Goal: Task Accomplishment & Management: Use online tool/utility

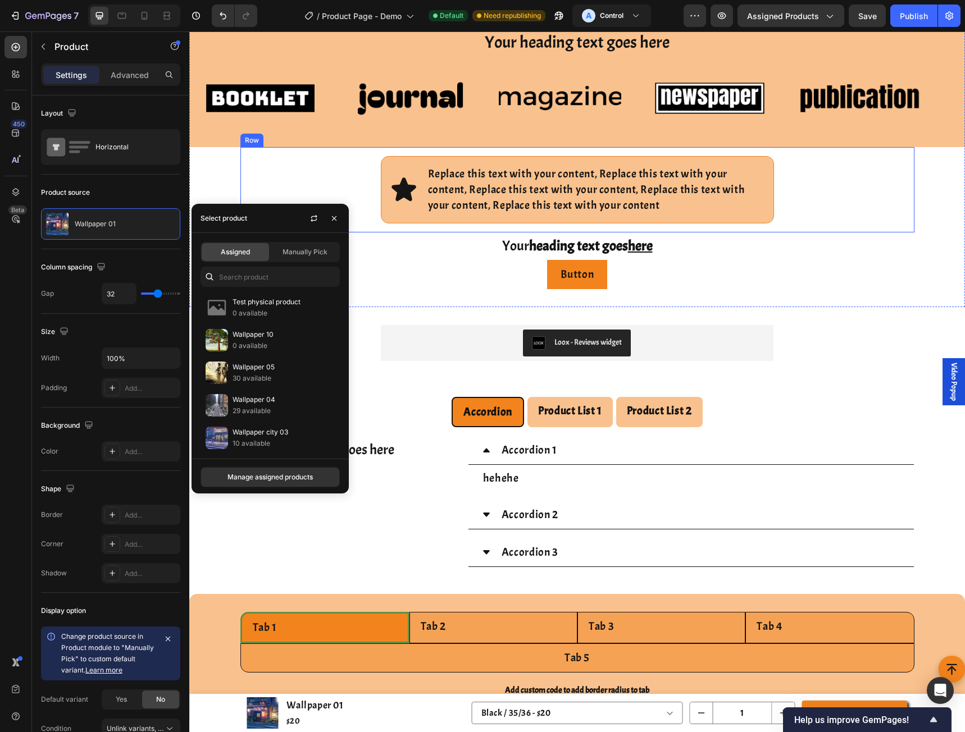
scroll to position [1198, 0]
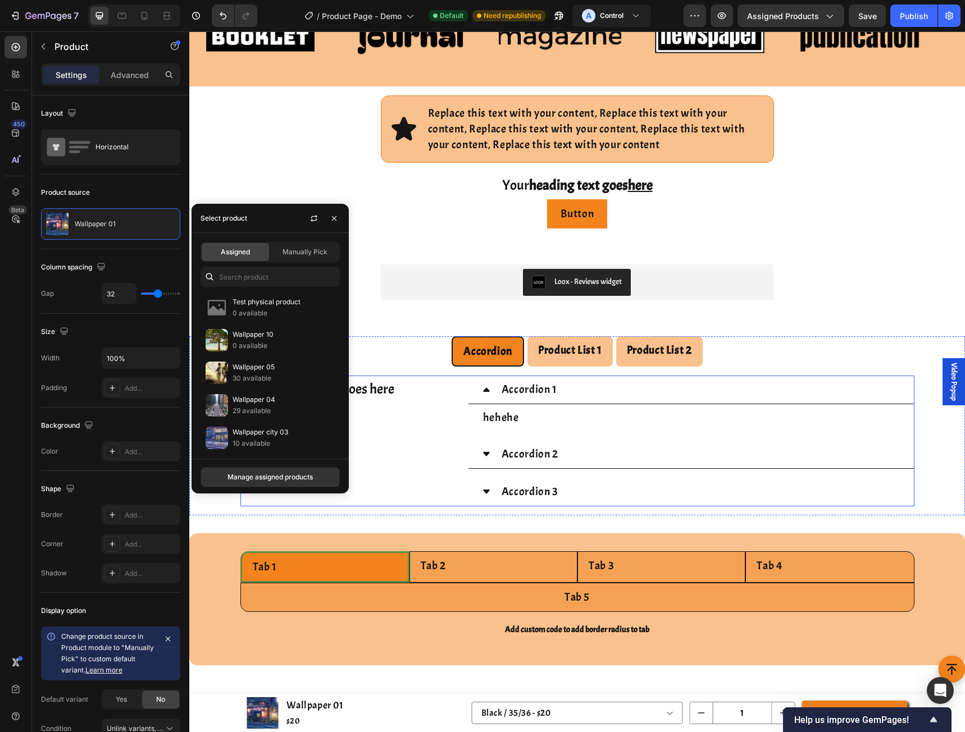
click at [262, 507] on div "Your heading text goes here Heading" at bounding box center [351, 441] width 223 height 131
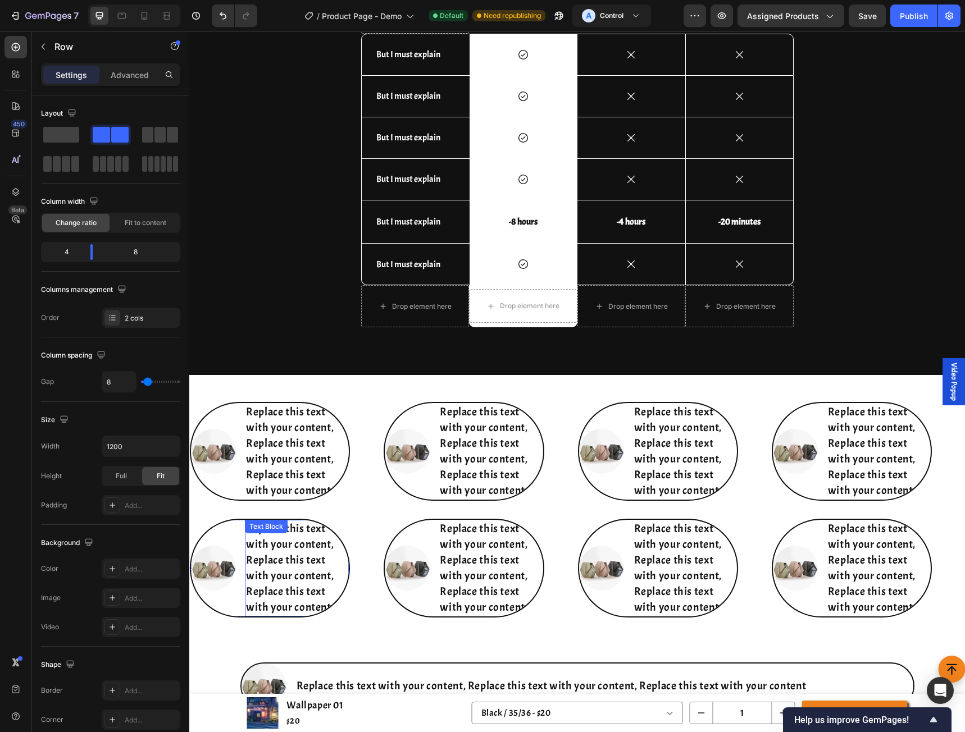
scroll to position [4350, 0]
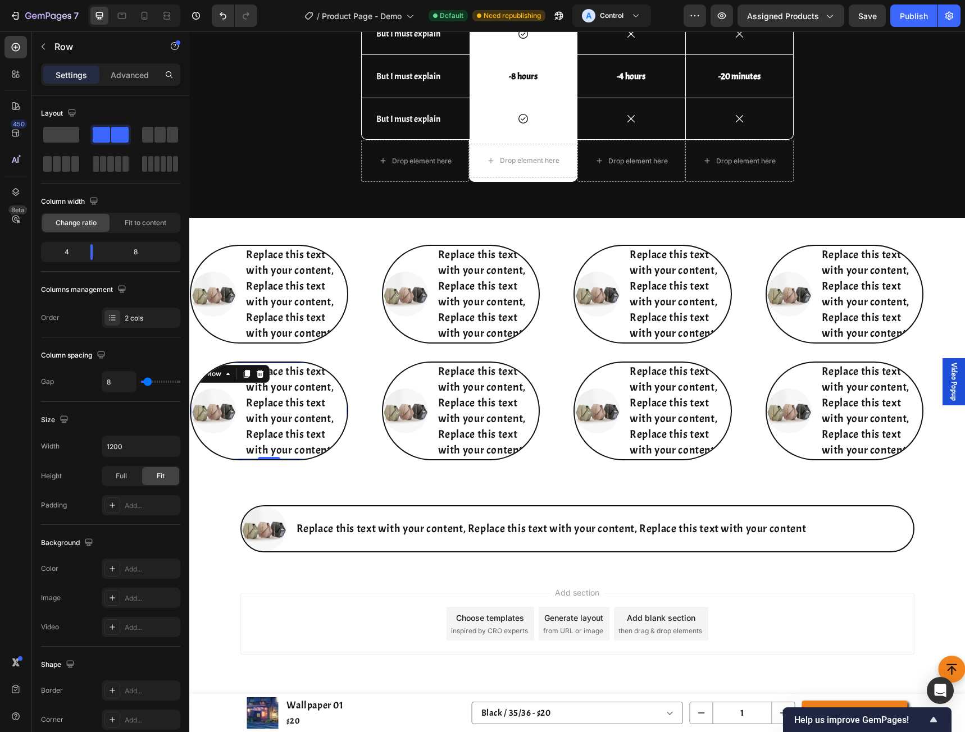
click at [215, 383] on div "Image Replace this text with your content, Replace this text with your content,…" at bounding box center [269, 411] width 158 height 99
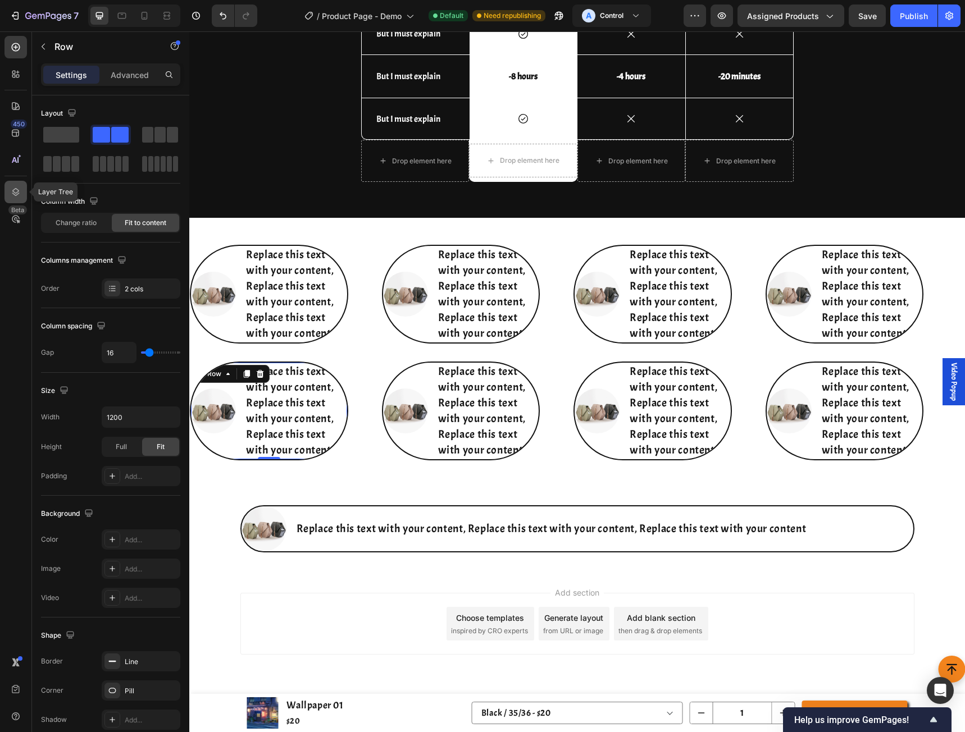
click at [19, 192] on icon at bounding box center [15, 191] width 11 height 11
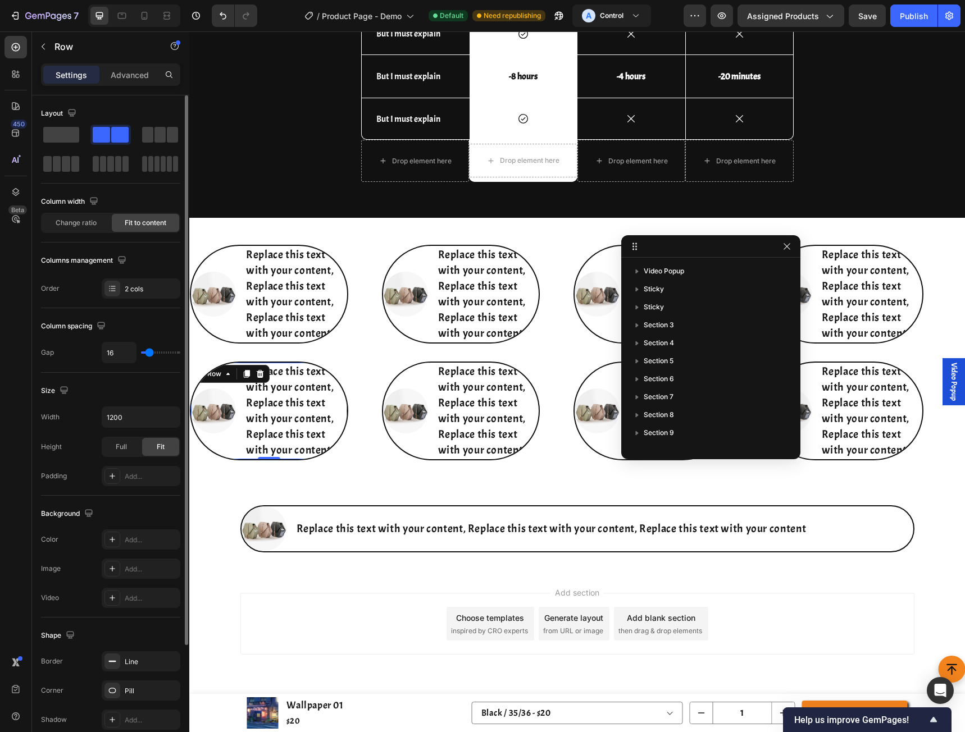
scroll to position [410, 0]
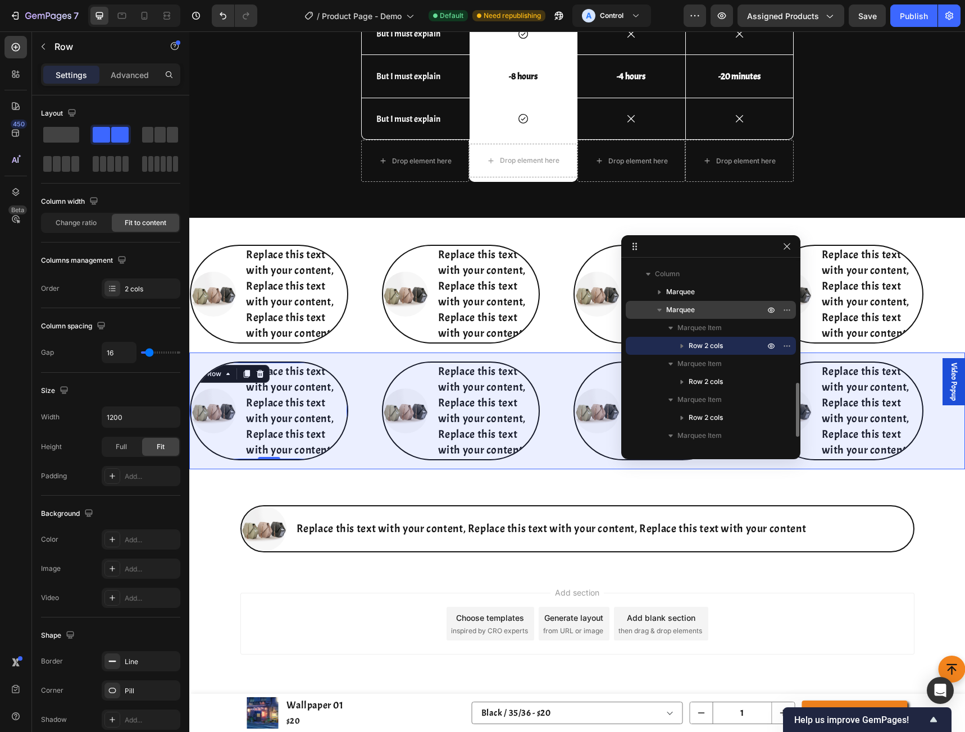
click at [685, 303] on div "Marquee" at bounding box center [710, 310] width 161 height 18
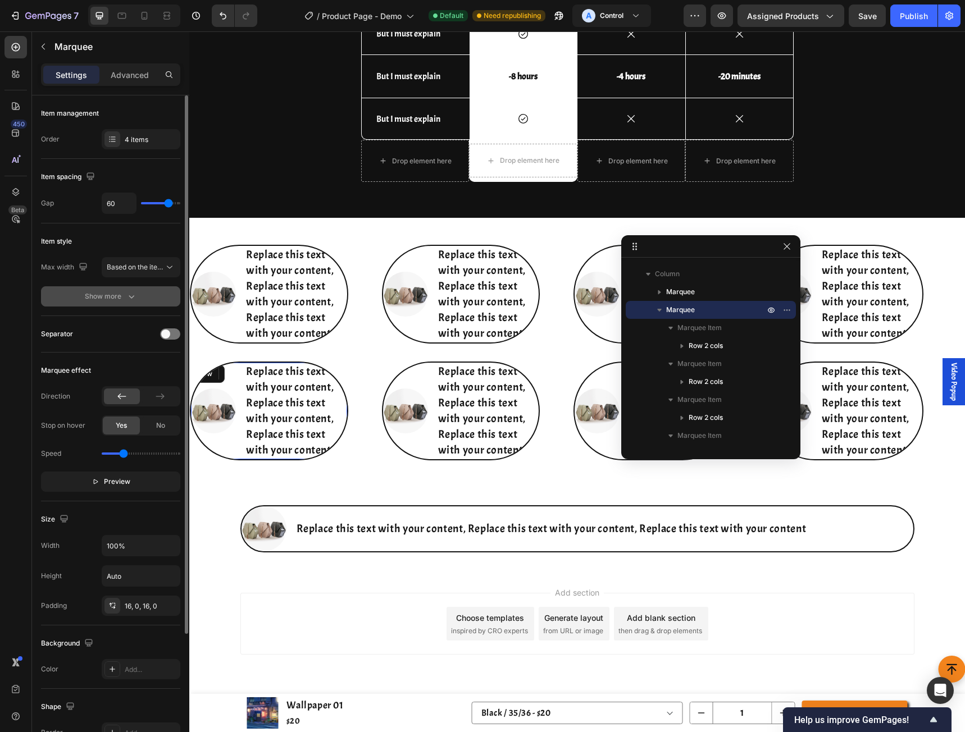
click at [118, 300] on div "Show more" at bounding box center [111, 296] width 52 height 11
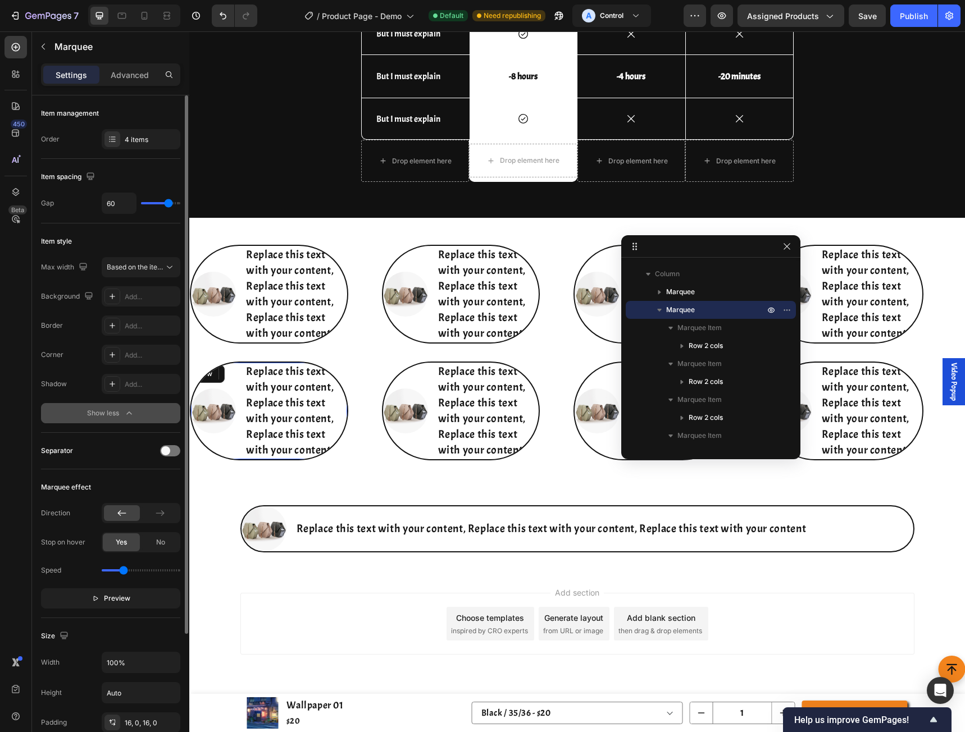
click at [108, 414] on div "Show less" at bounding box center [111, 413] width 48 height 11
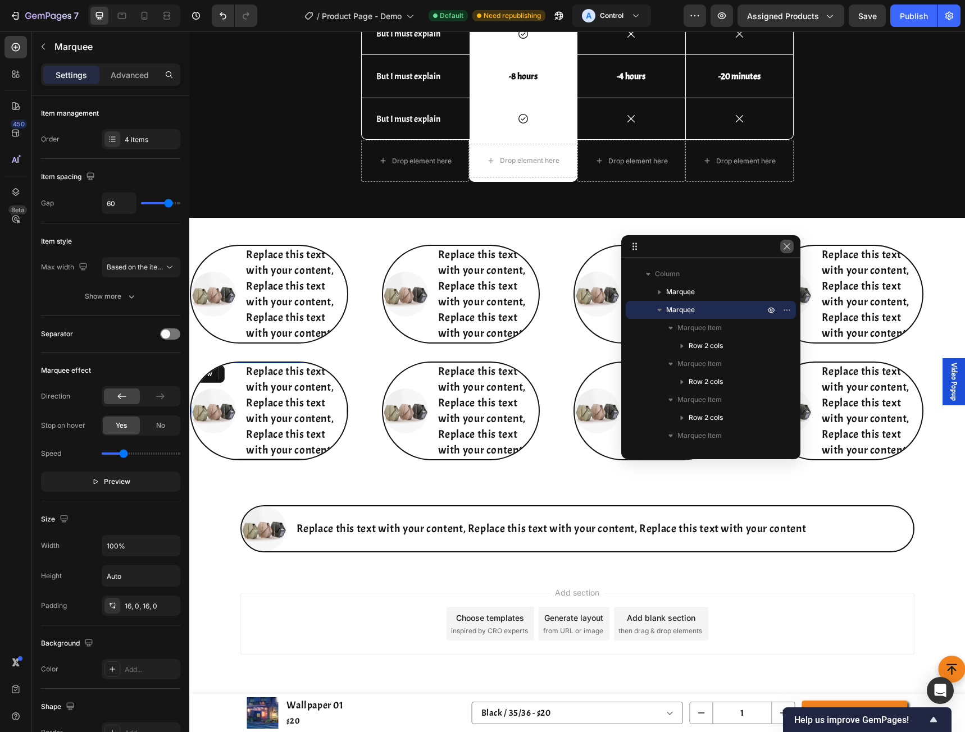
click at [783, 243] on icon "button" at bounding box center [786, 246] width 9 height 9
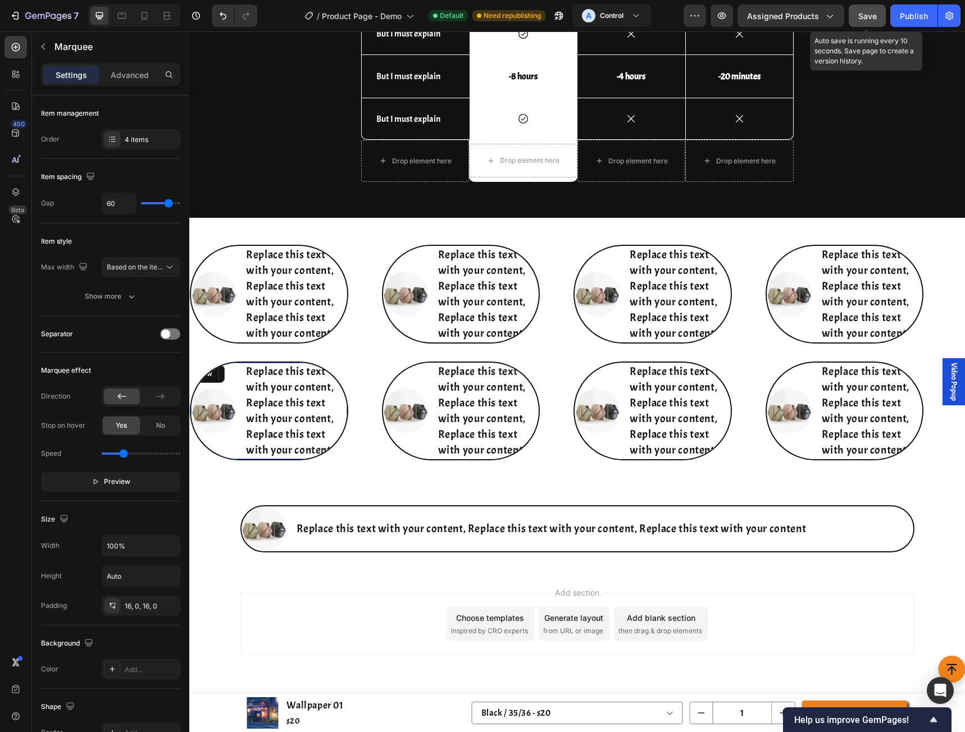
click at [857, 10] on button "Save" at bounding box center [867, 15] width 37 height 22
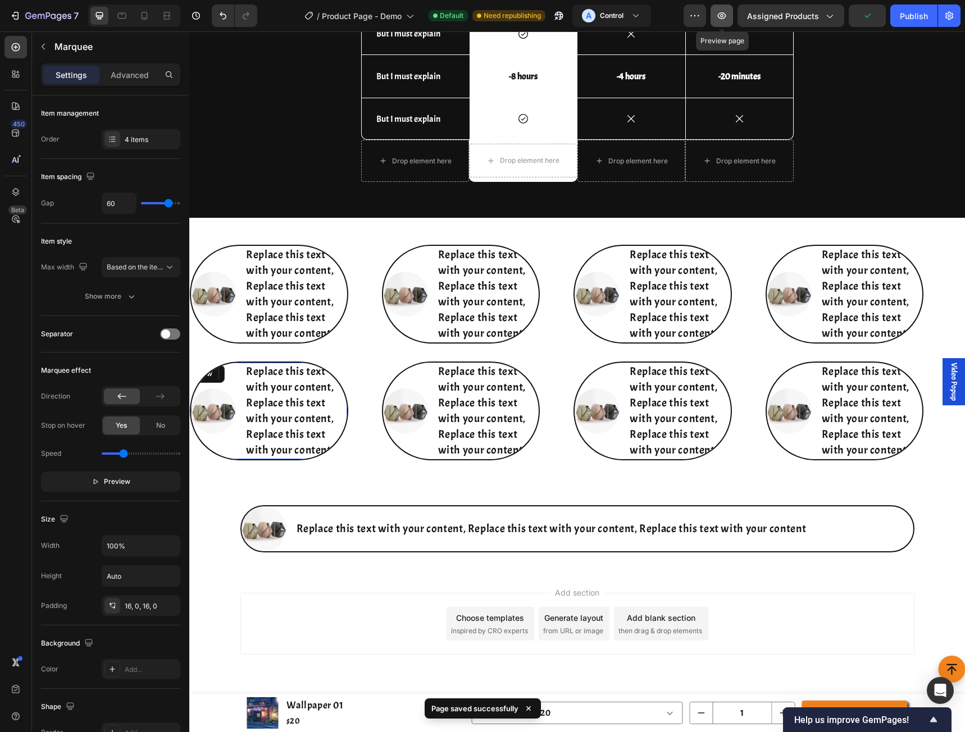
click at [732, 15] on button "button" at bounding box center [721, 15] width 22 height 22
click at [215, 348] on div "Marquee" at bounding box center [207, 346] width 33 height 10
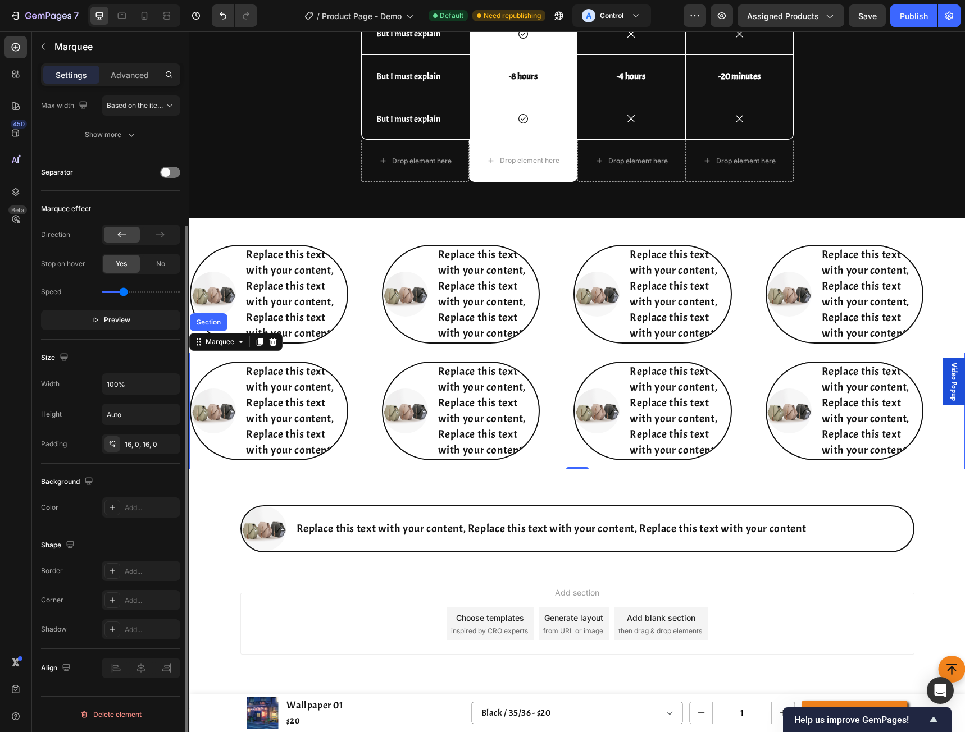
scroll to position [12, 0]
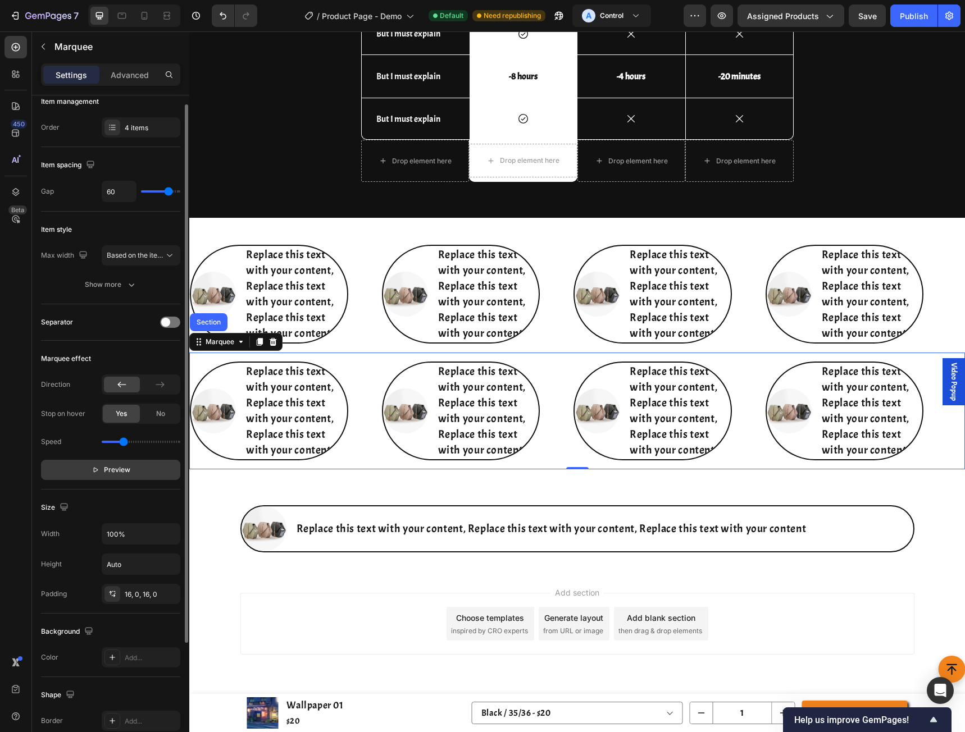
click at [111, 469] on span "Preview" at bounding box center [117, 469] width 26 height 11
click at [111, 469] on span "Pause" at bounding box center [117, 469] width 20 height 11
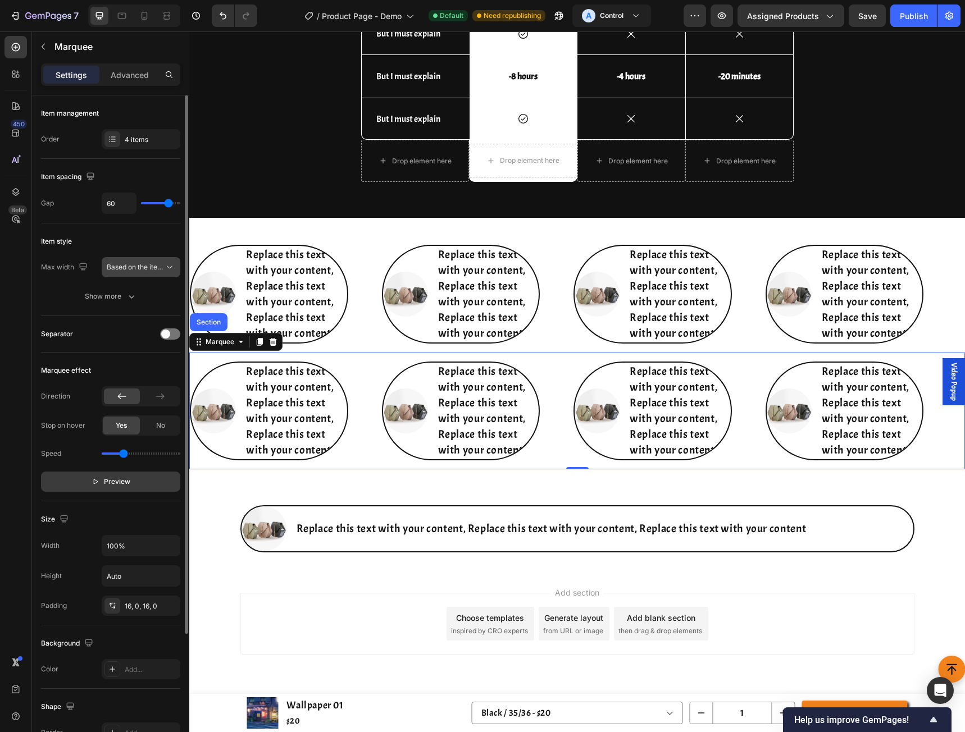
click at [157, 264] on span "Based on the item count" at bounding box center [145, 267] width 76 height 8
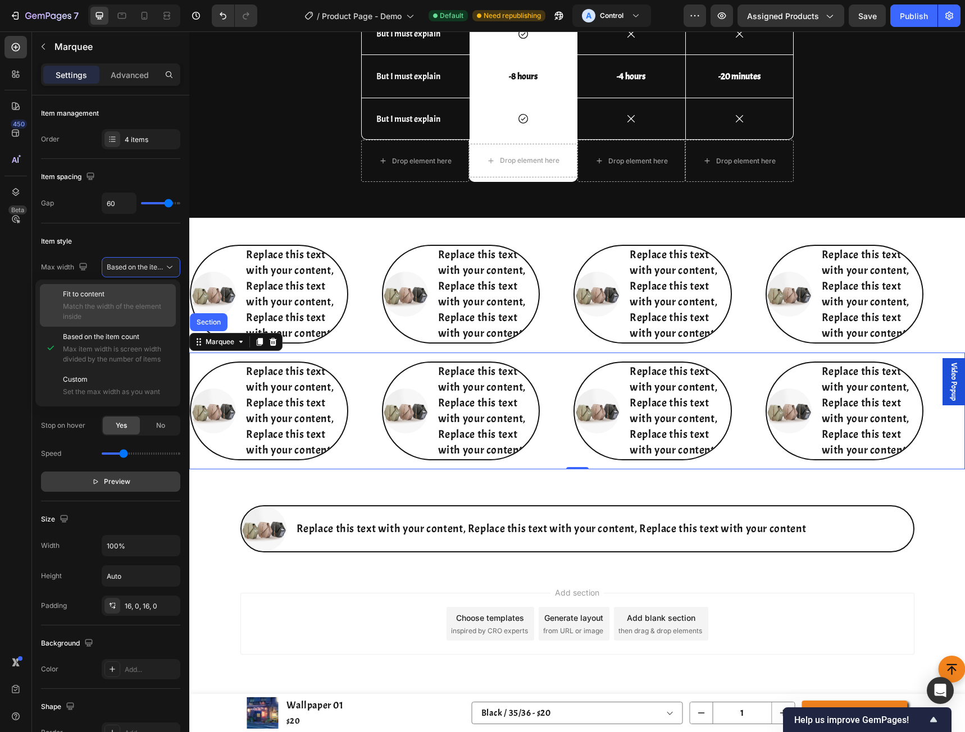
click at [130, 294] on p "Fit to content" at bounding box center [117, 294] width 108 height 10
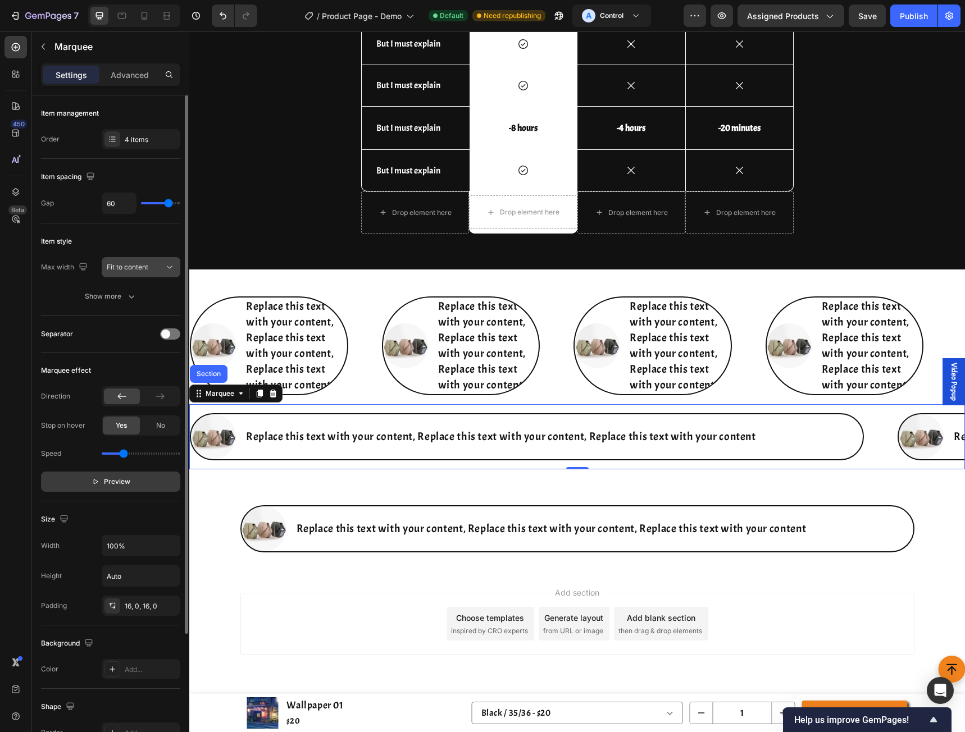
click at [152, 270] on div "Fit to content" at bounding box center [135, 267] width 57 height 10
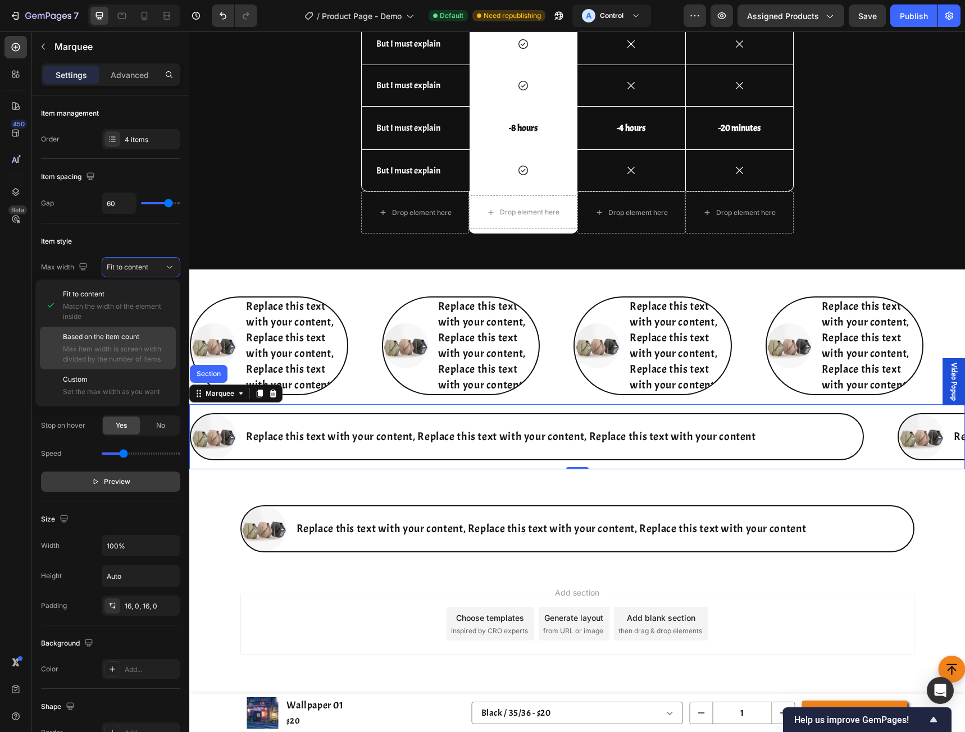
click at [102, 339] on span "Based on the item count" at bounding box center [101, 337] width 76 height 10
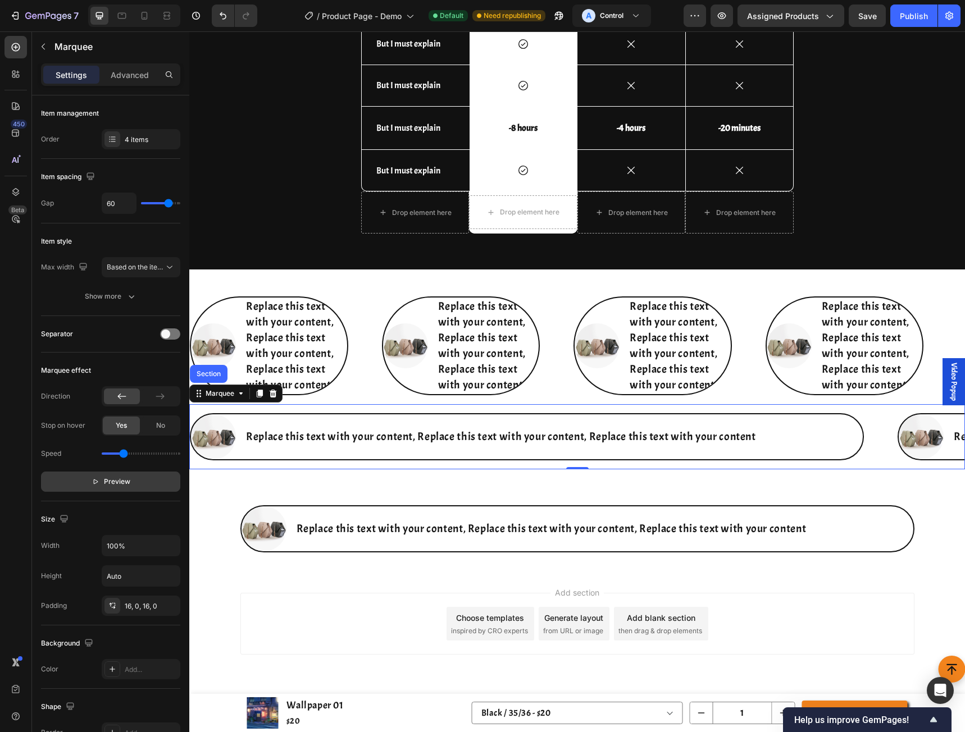
scroll to position [4350, 0]
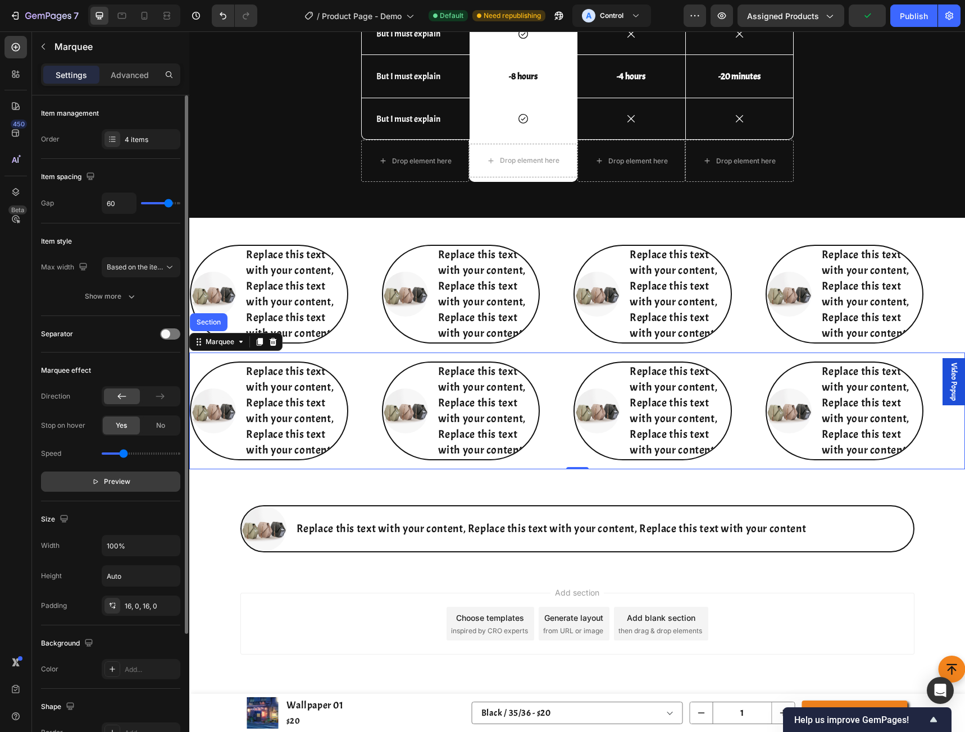
click at [163, 254] on div "Item style Max width Based on the item count Show more" at bounding box center [110, 269] width 139 height 93
click at [163, 258] on button "Based on the item count" at bounding box center [141, 267] width 79 height 20
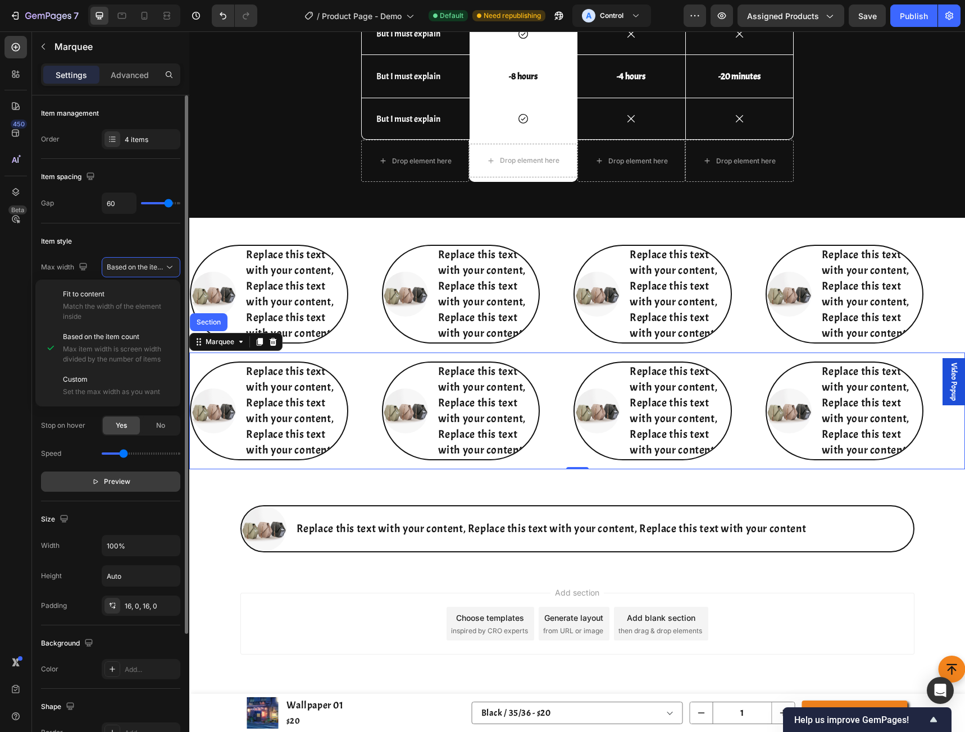
click at [150, 238] on div "Item style" at bounding box center [110, 241] width 139 height 18
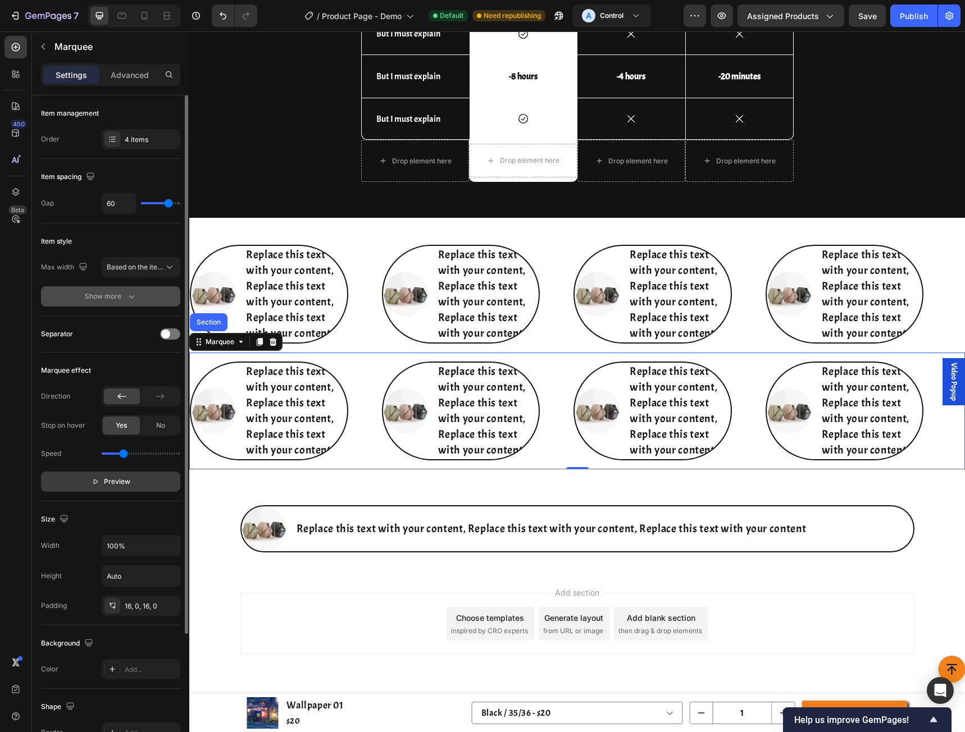
click at [116, 295] on div "Show more" at bounding box center [111, 296] width 52 height 11
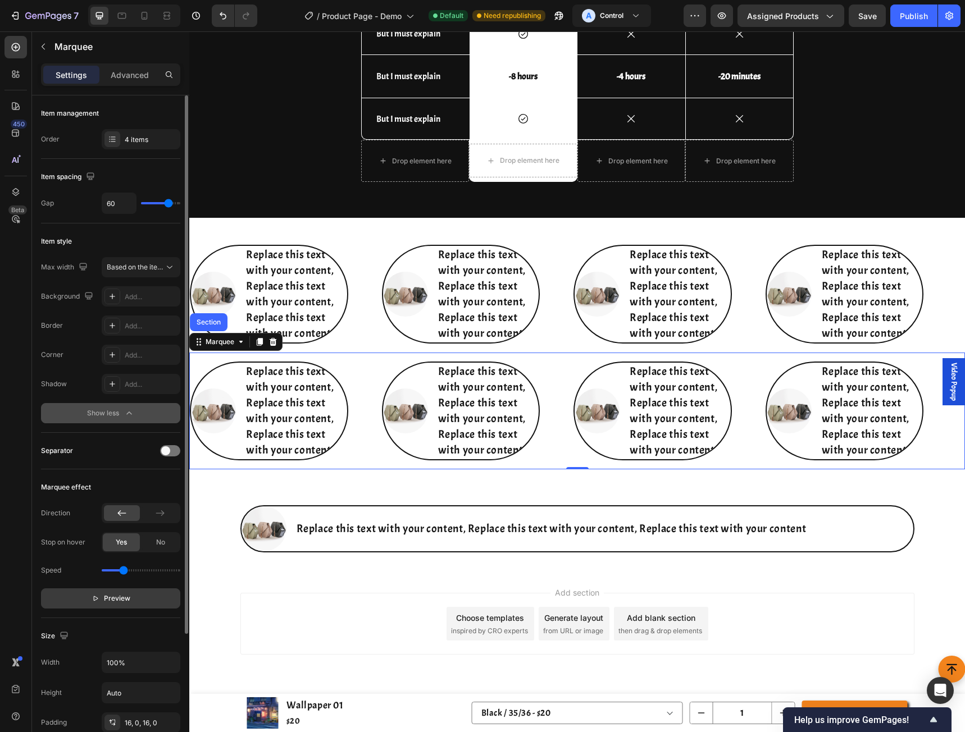
click at [134, 409] on icon "button" at bounding box center [129, 413] width 11 height 11
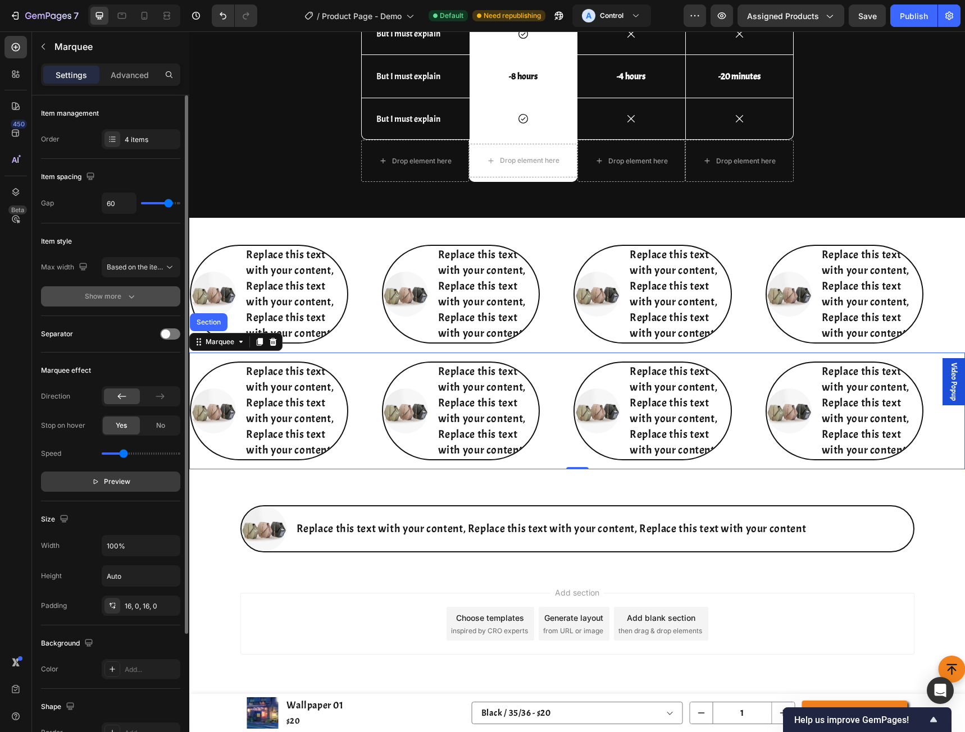
type input "44"
type input "25"
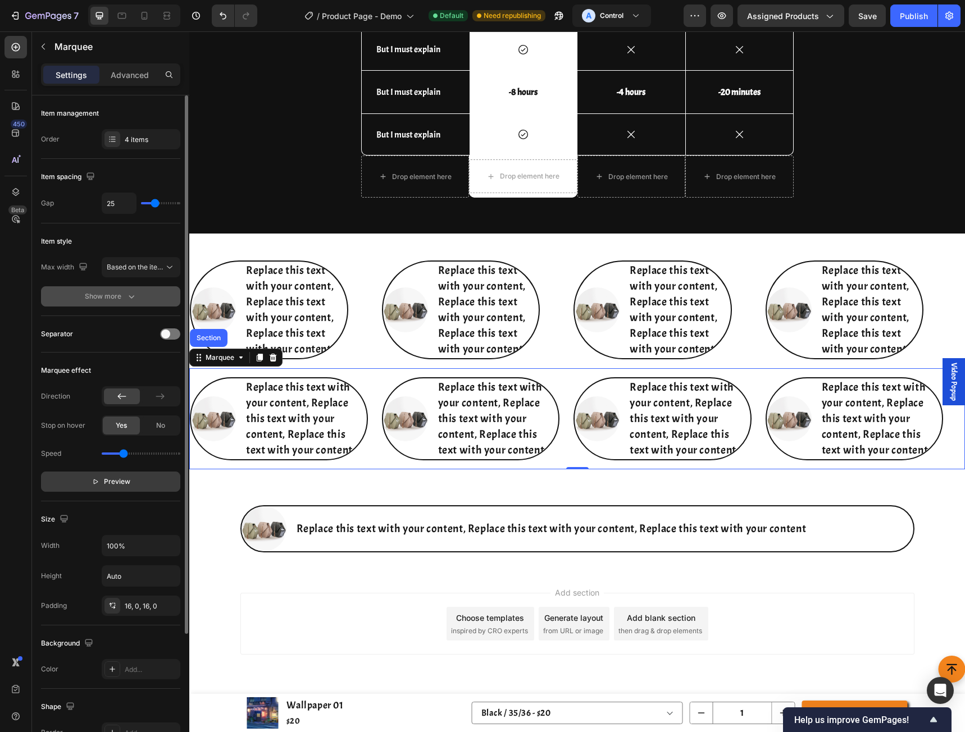
type input "21"
type input "19"
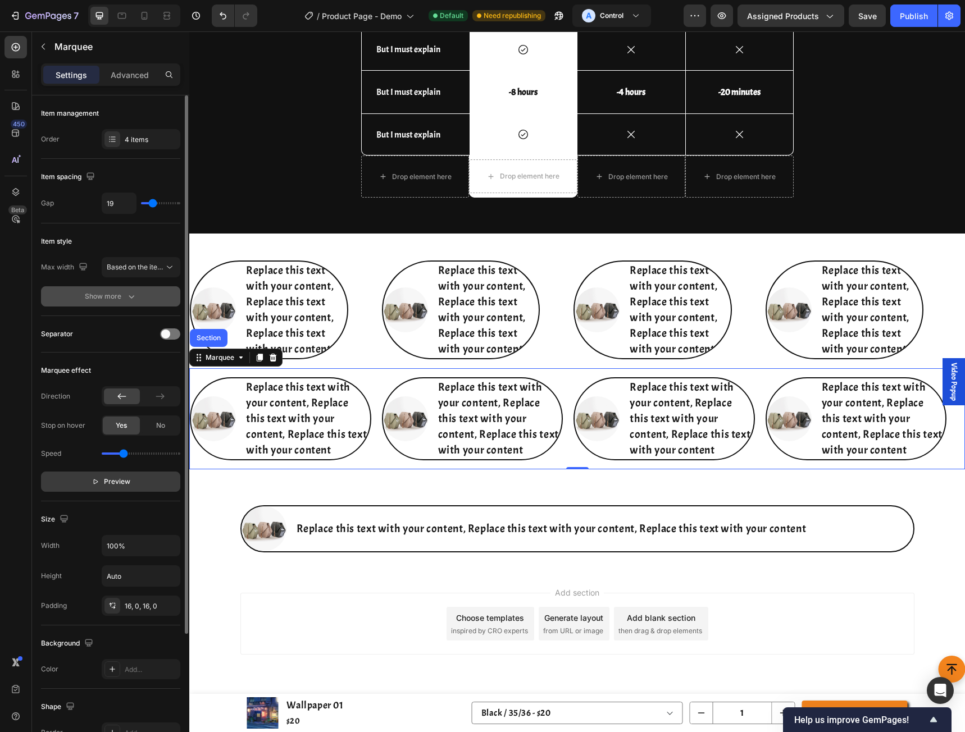
type input "21"
type input "24"
type input "25"
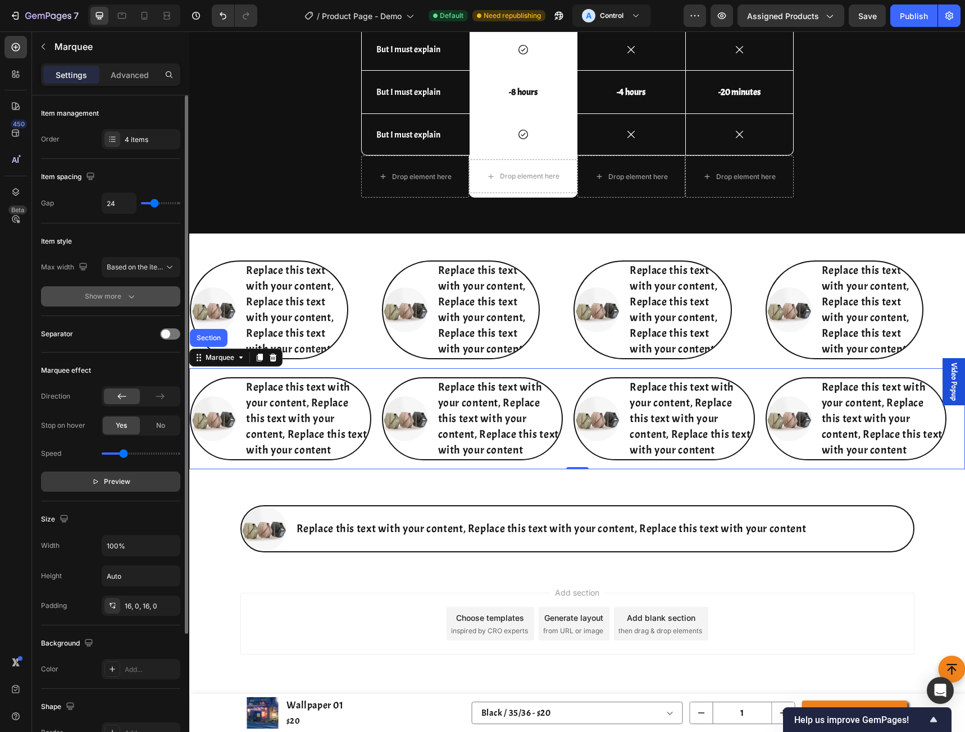
type input "25"
type input "27"
type input "31"
drag, startPoint x: 167, startPoint y: 202, endPoint x: 135, endPoint y: 202, distance: 32.0
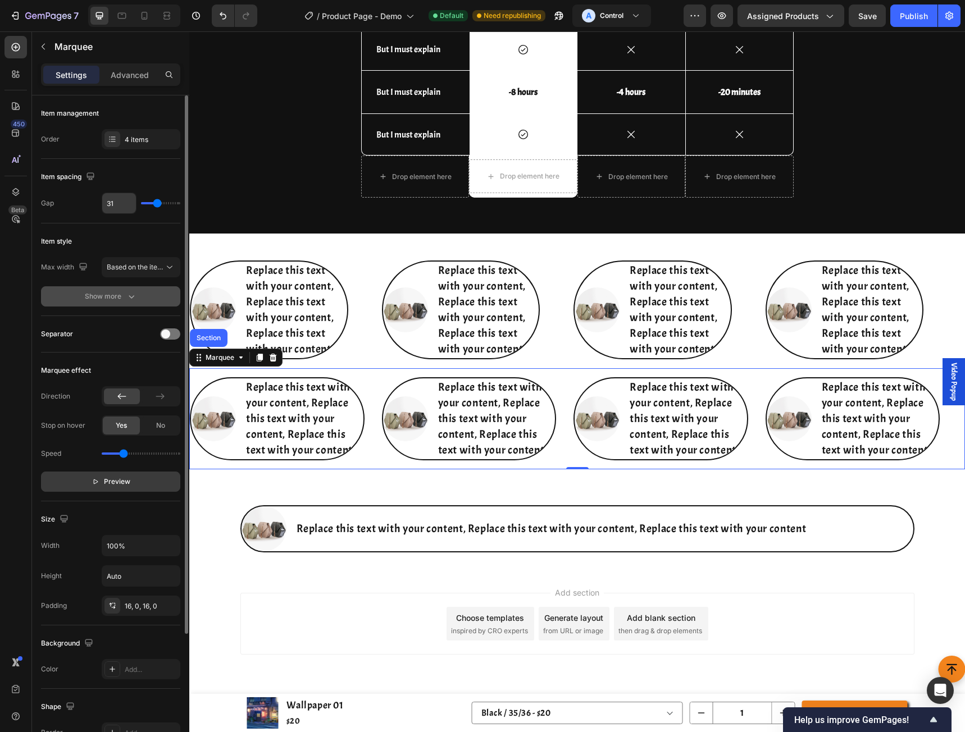
type input "31"
click at [157, 202] on input "range" at bounding box center [160, 203] width 39 height 2
click at [122, 203] on input "31" at bounding box center [119, 203] width 34 height 20
type input "6"
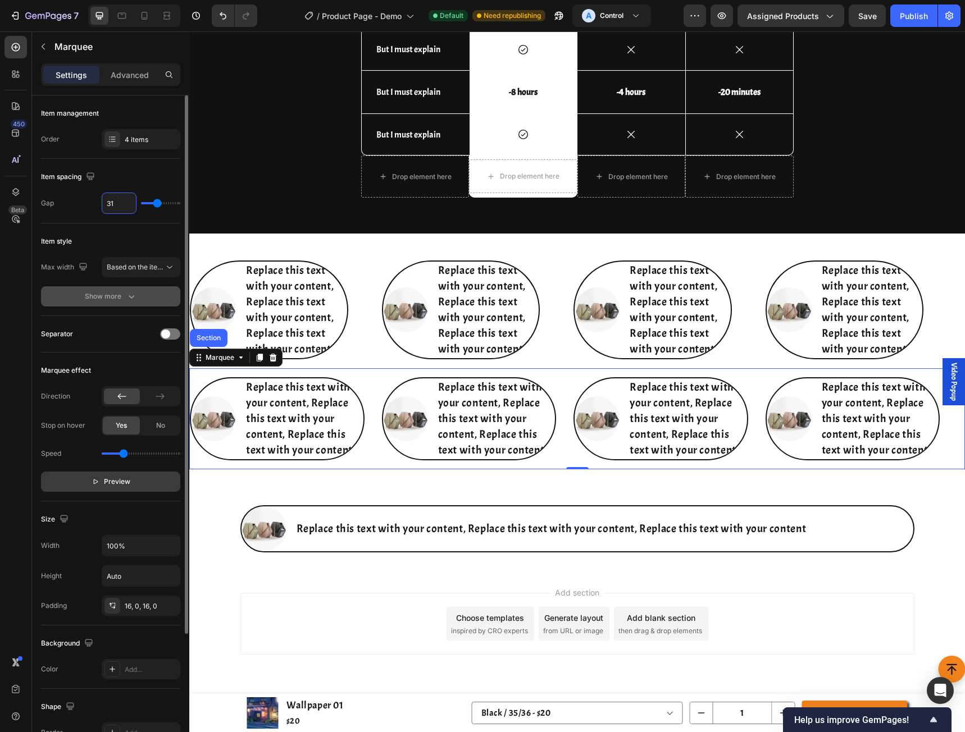
type input "6"
type input "60"
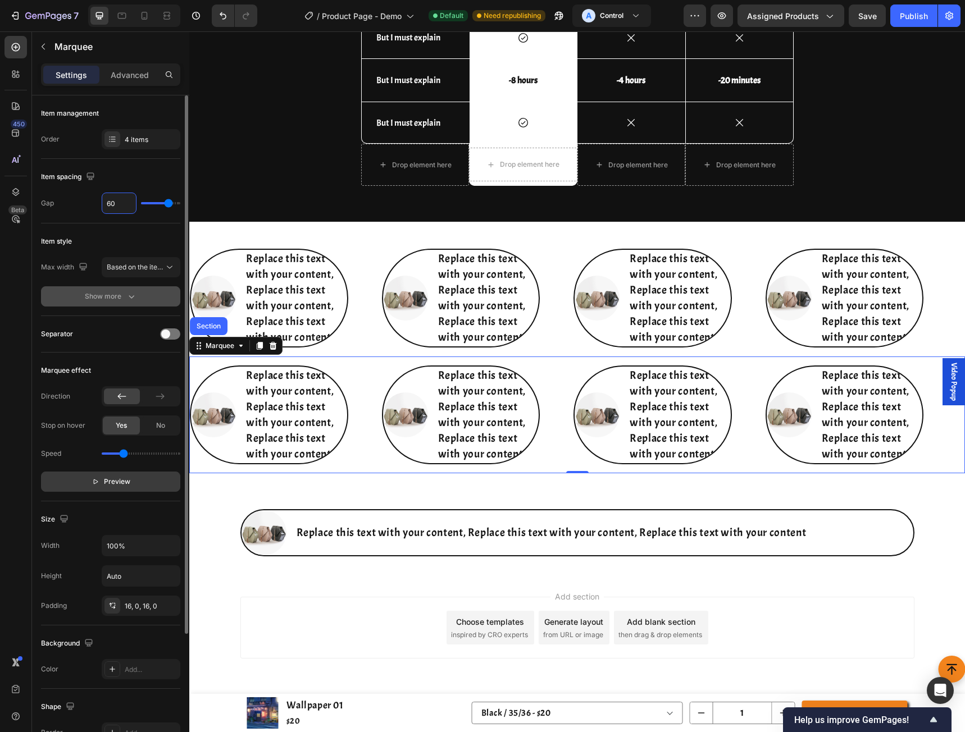
scroll to position [4350, 0]
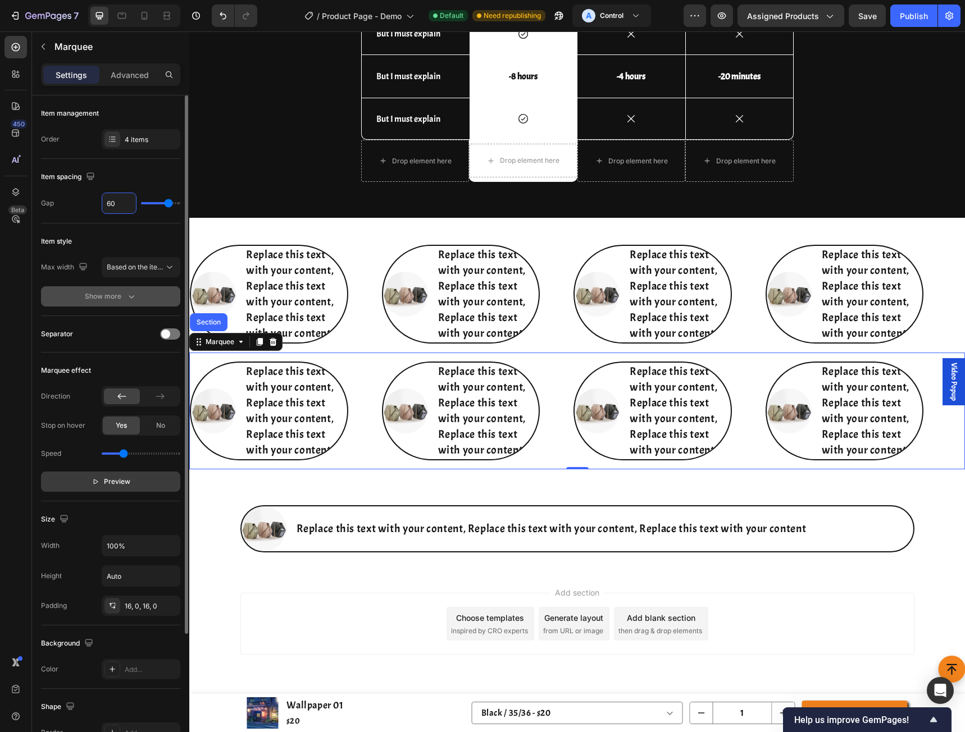
type input "60"
click at [74, 219] on div "Item spacing Gap 60" at bounding box center [110, 191] width 139 height 65
click at [112, 69] on p "Advanced" at bounding box center [130, 75] width 38 height 12
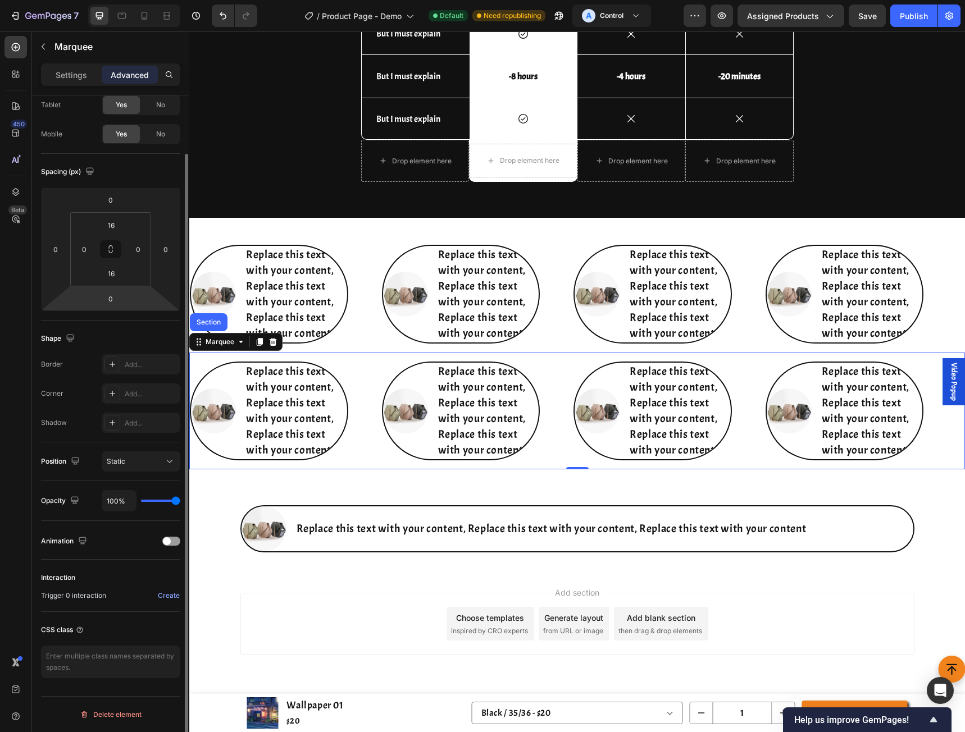
scroll to position [0, 0]
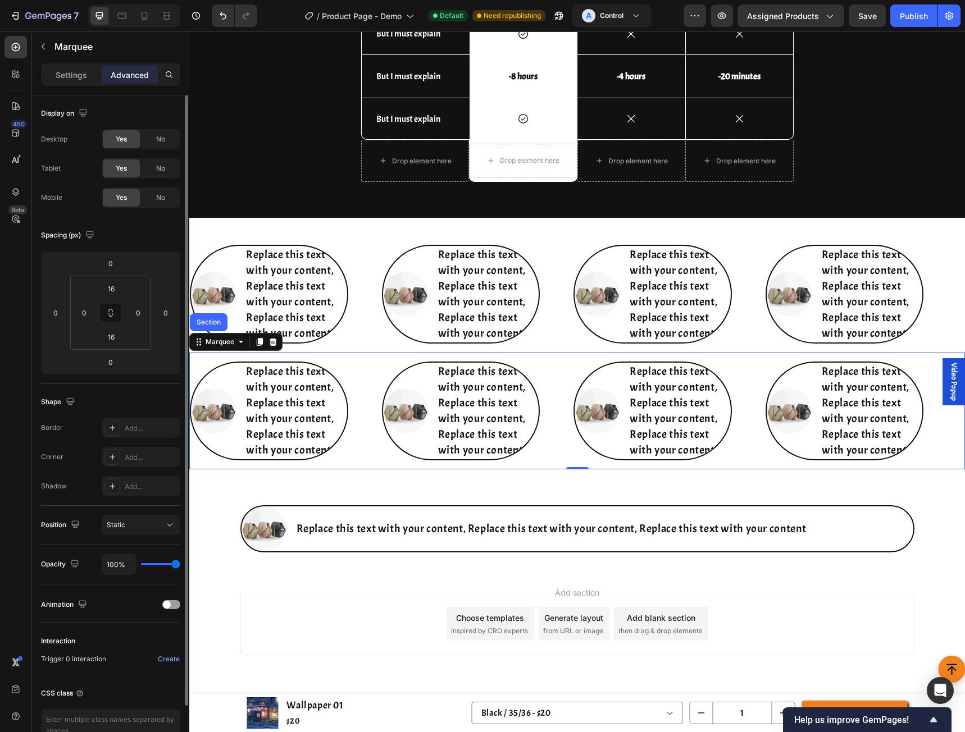
click at [79, 63] on div "Marquee" at bounding box center [105, 47] width 146 height 32
